Goal: Find contact information: Find contact information

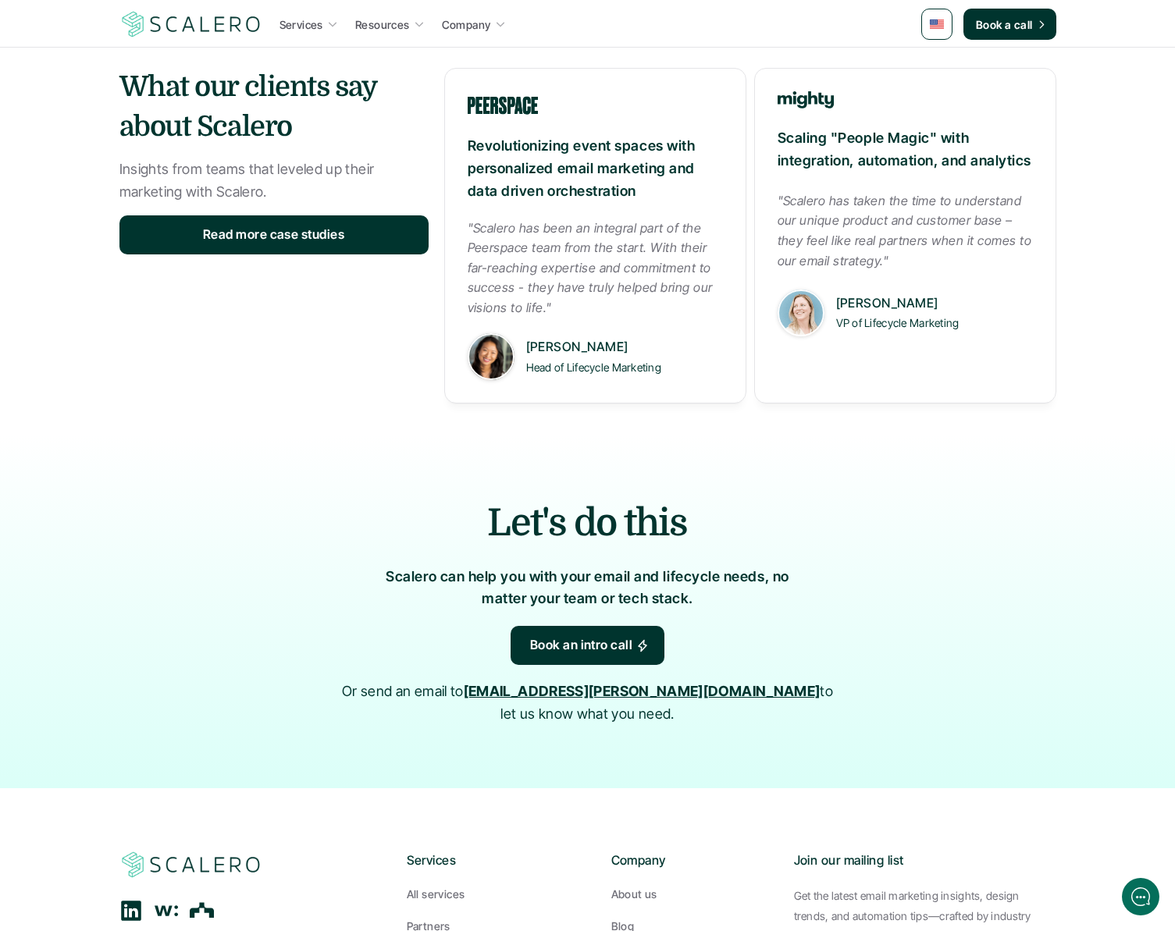
scroll to position [2249, 0]
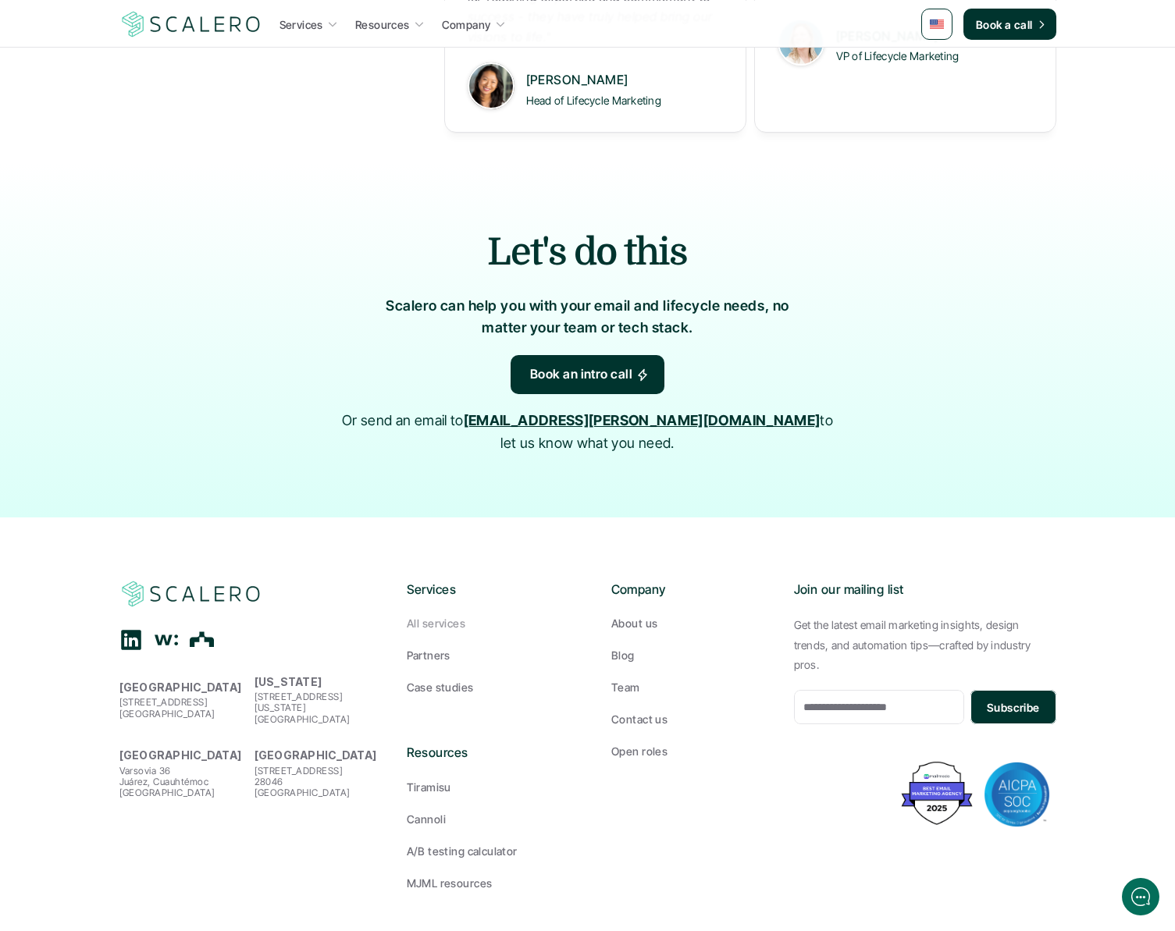
click at [645, 615] on p "About us" at bounding box center [634, 623] width 46 height 16
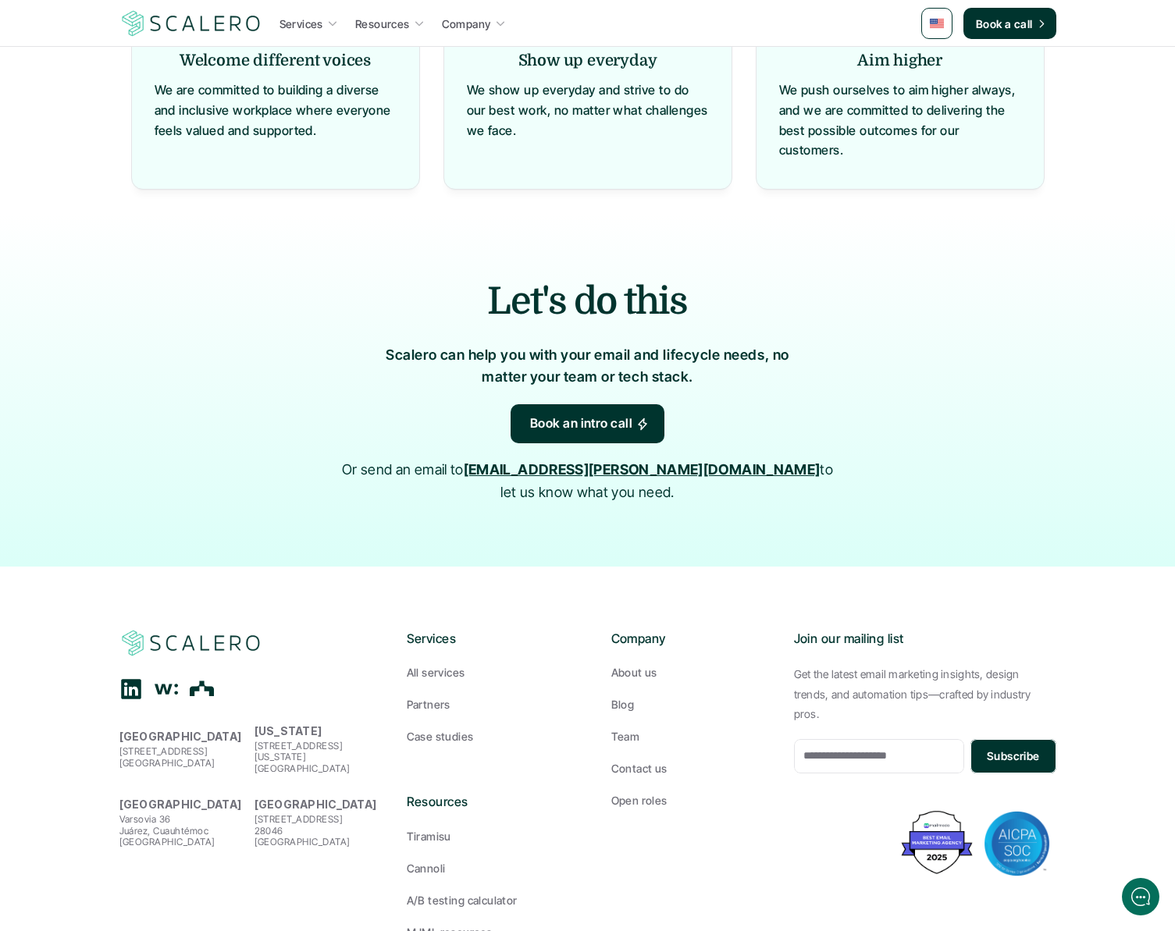
scroll to position [1490, 0]
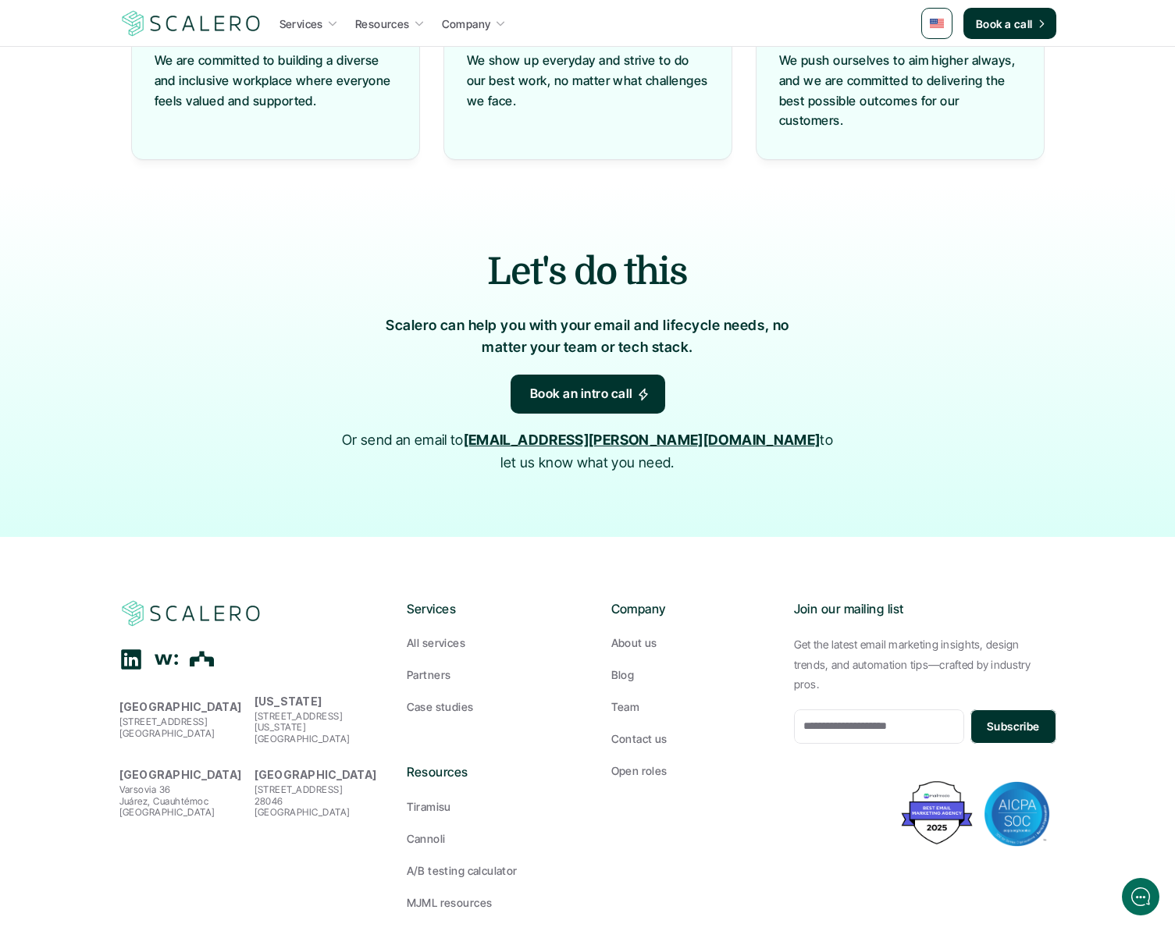
drag, startPoint x: 210, startPoint y: 683, endPoint x: 151, endPoint y: 714, distance: 66.3
click at [119, 716] on p "[STREET_ADDRESS]" at bounding box center [182, 727] width 127 height 23
copy p "[STREET_ADDRESS]"
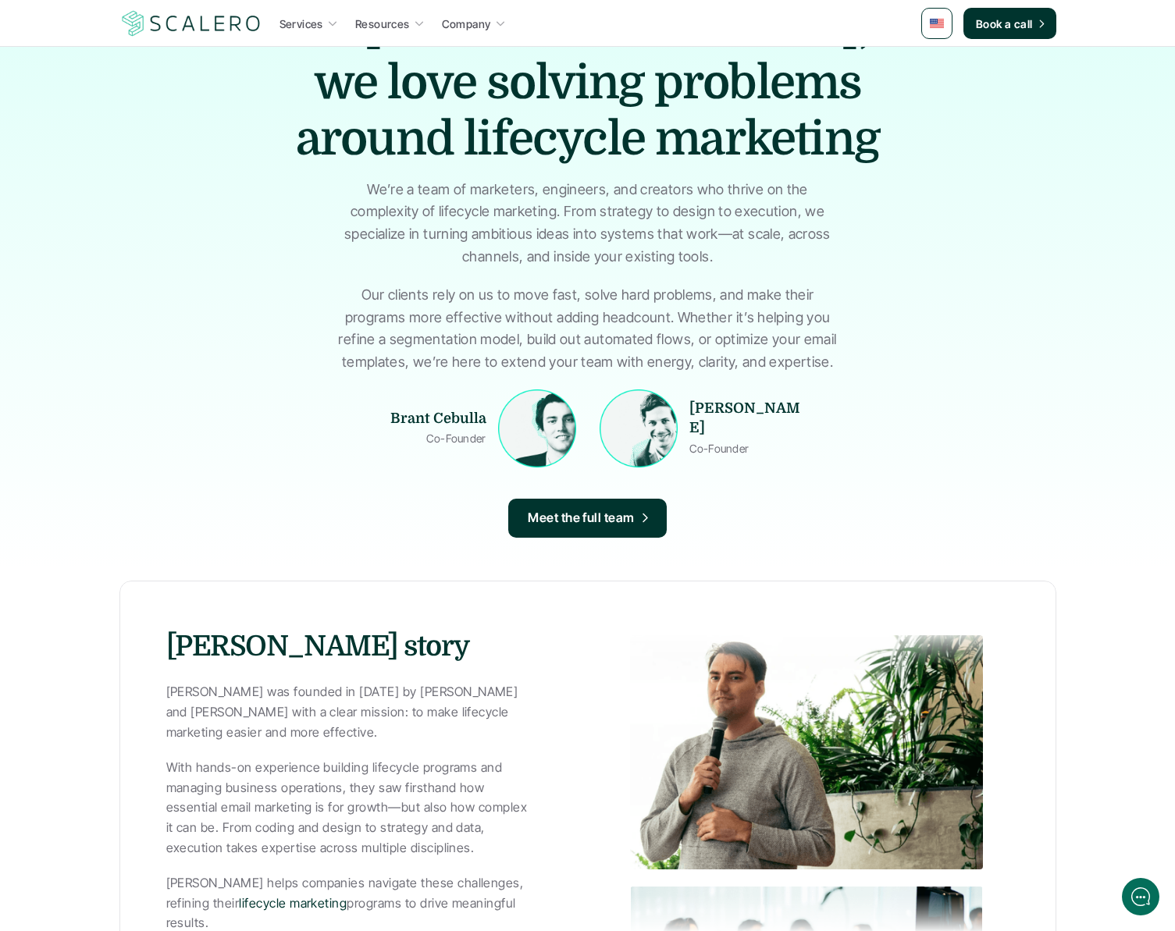
scroll to position [0, 0]
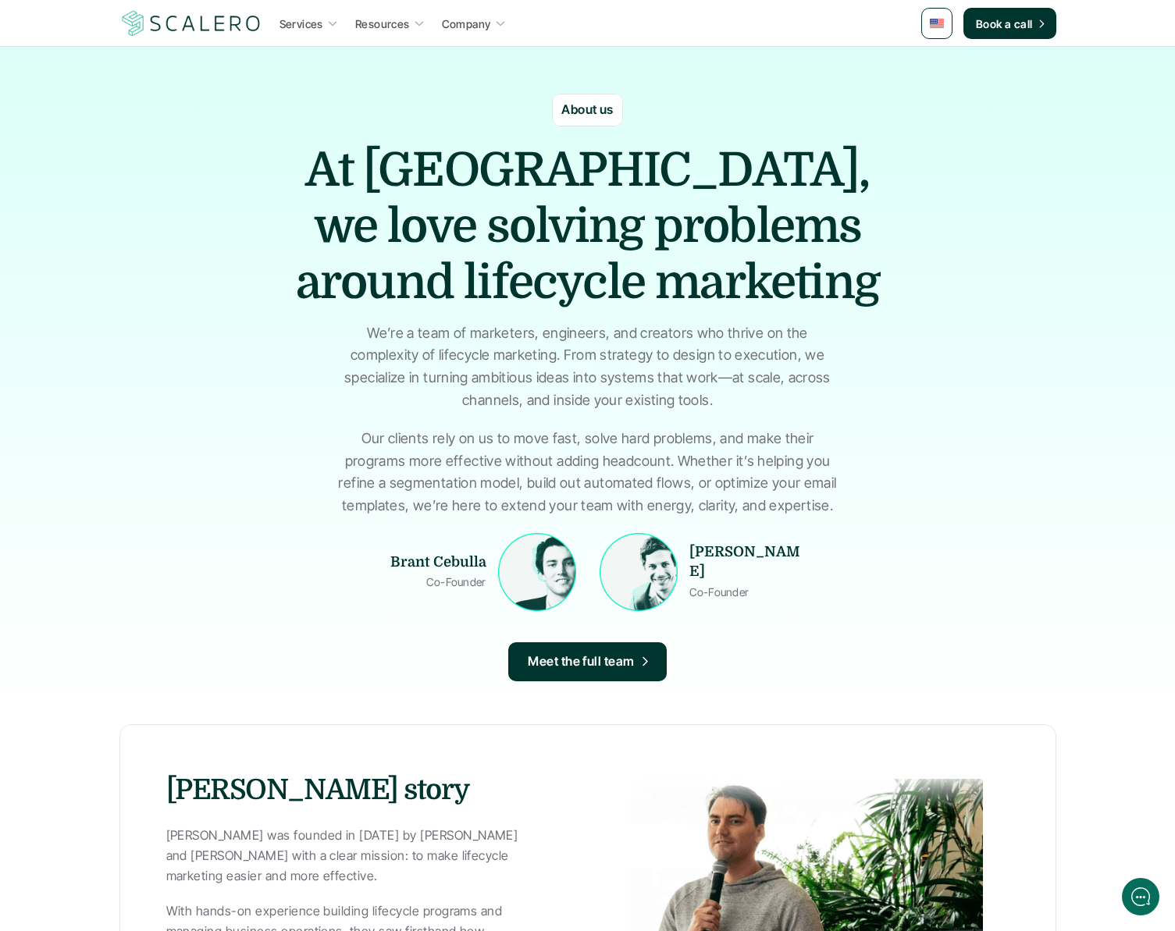
click at [202, 21] on img at bounding box center [191, 24] width 144 height 30
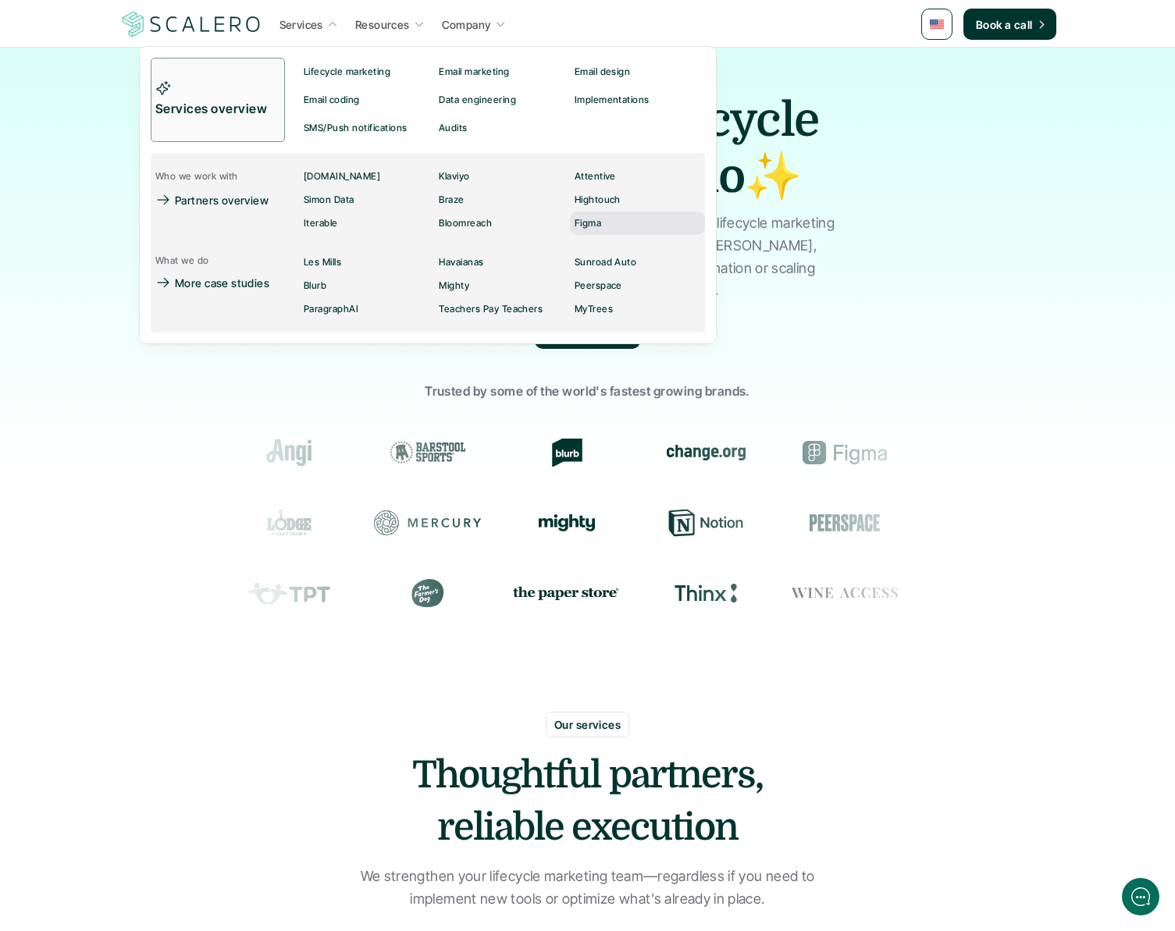
click at [584, 223] on p "Figma" at bounding box center [587, 223] width 27 height 11
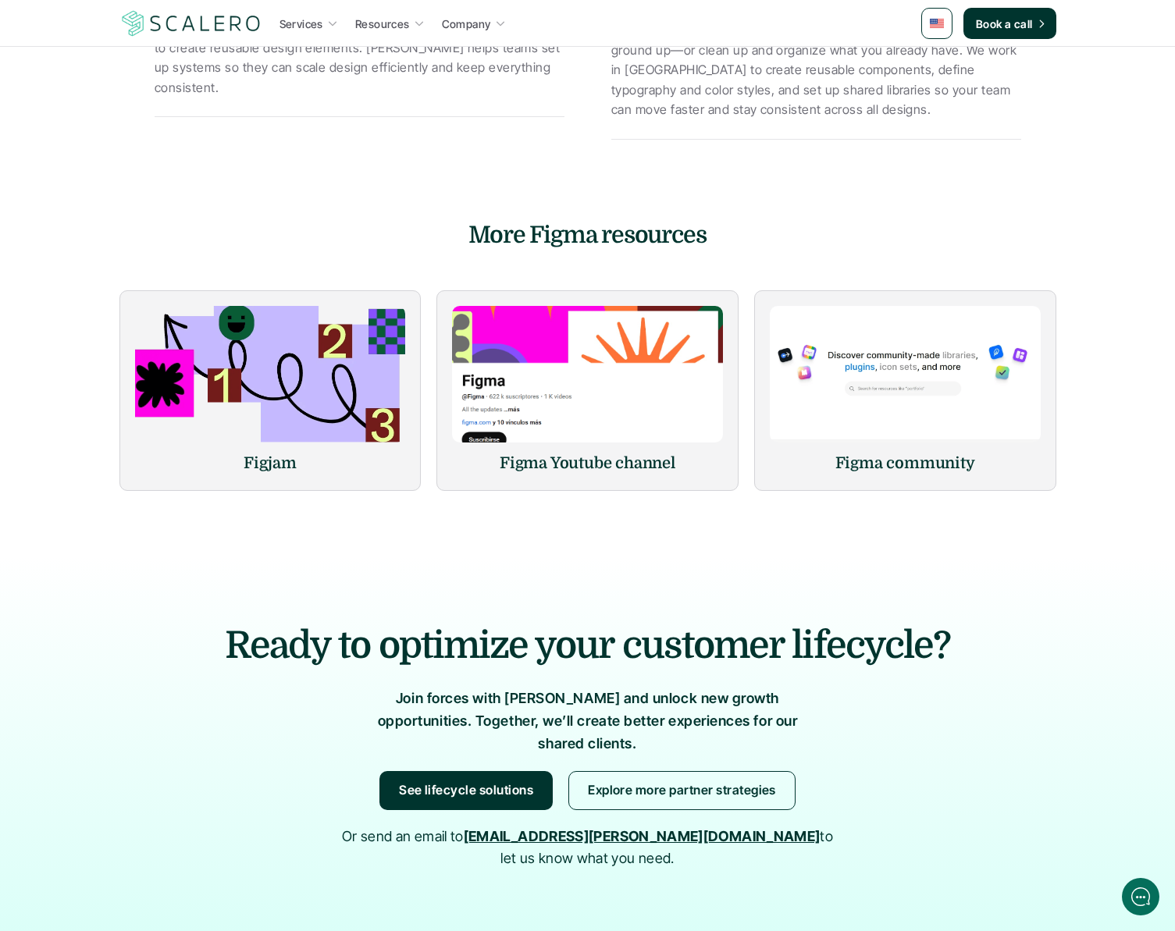
scroll to position [2469, 0]
click at [158, 26] on img at bounding box center [191, 24] width 144 height 30
